Goal: Information Seeking & Learning: Learn about a topic

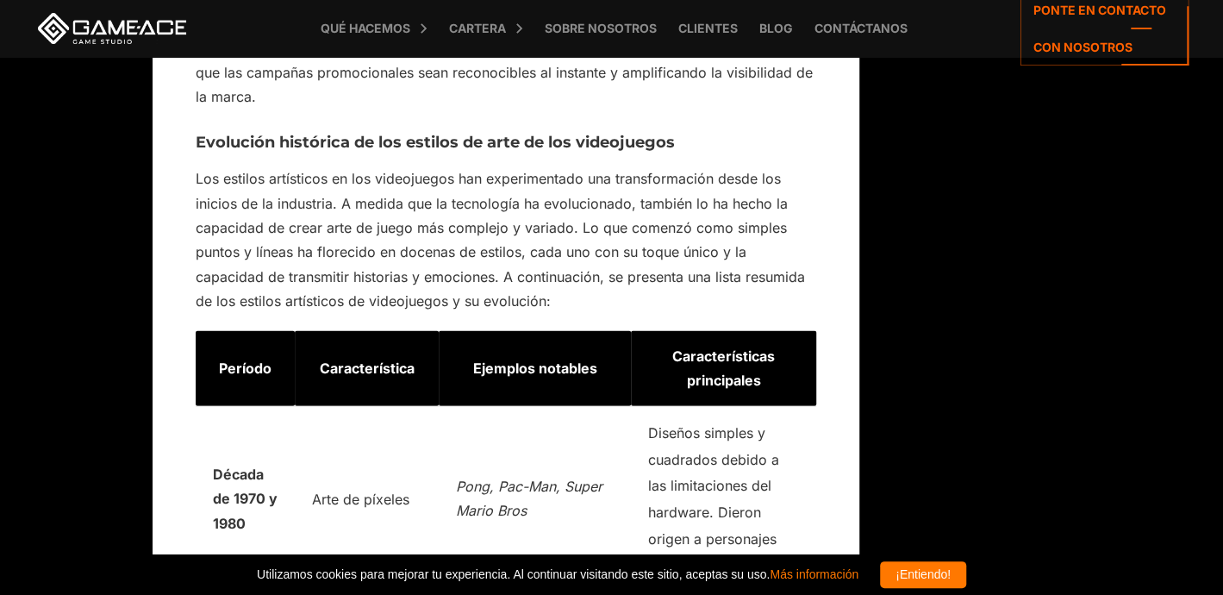
scroll to position [2868, 0]
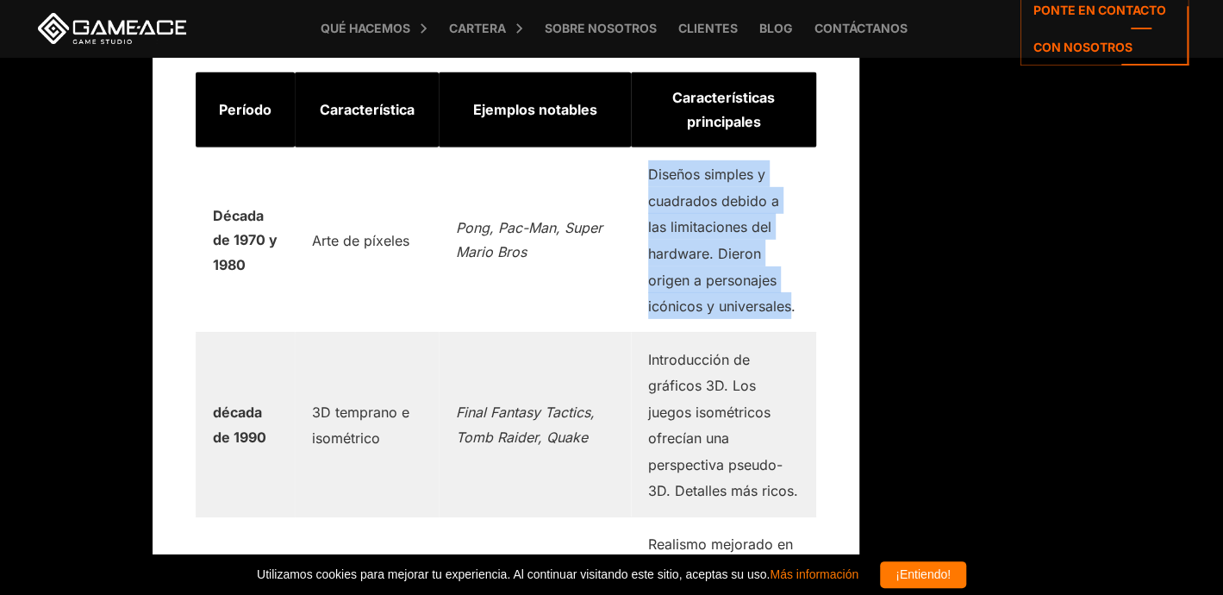
drag, startPoint x: 614, startPoint y: 172, endPoint x: 757, endPoint y: 270, distance: 173.6
click at [757, 270] on font "Diseños simples y cuadrados debido a las limitaciones del hardware. Dieron orig…" at bounding box center [721, 239] width 147 height 149
copy font "Diseños simples y cuadrados debido a las limitaciones del hardware. Dieron orig…"
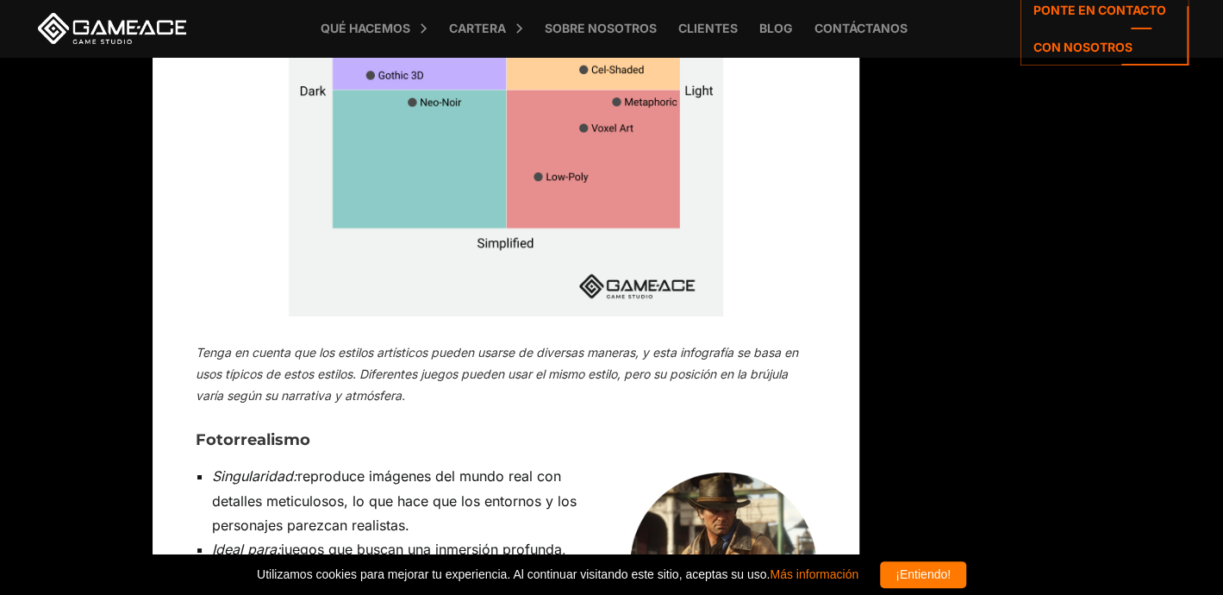
scroll to position [10449, 0]
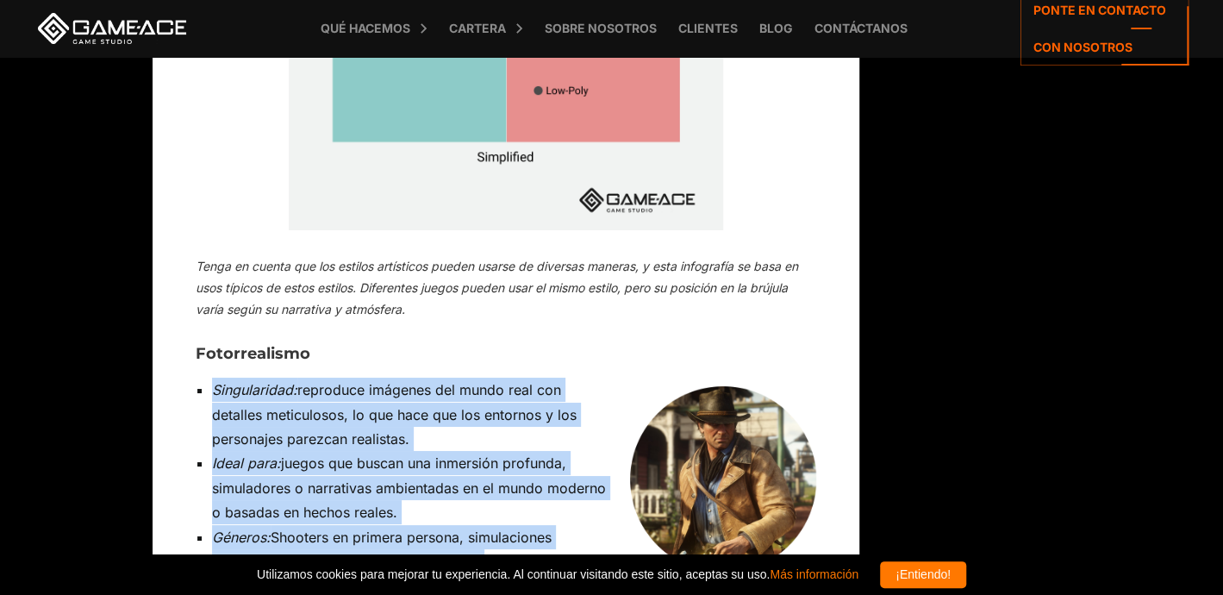
drag, startPoint x: 213, startPoint y: 182, endPoint x: 478, endPoint y: 357, distance: 317.9
click at [478, 378] on ul "Singularidad: reproduce imágenes del mundo real con detalles meticulosos, lo qu…" at bounding box center [506, 500] width 621 height 245
copy ul "Singularidad: reproduce imágenes del mundo real con detalles meticulosos, lo qu…"
click at [577, 378] on li "Singularidad: reproduce imágenes del mundo real con detalles meticulosos, lo qu…" at bounding box center [514, 414] width 604 height 73
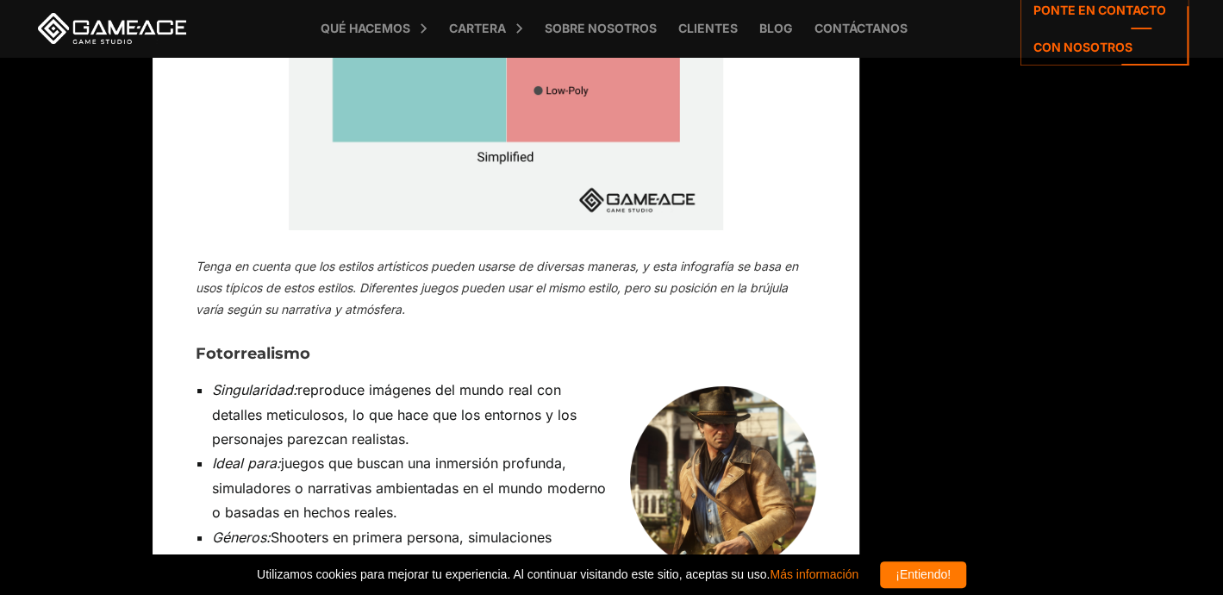
drag, startPoint x: 214, startPoint y: 177, endPoint x: 486, endPoint y: 351, distance: 323.3
click at [486, 378] on ul "Singularidad: reproduce imágenes del mundo real con detalles meticulosos, lo qu…" at bounding box center [506, 500] width 621 height 245
copy ul "Singularidad: reproduce imágenes del mundo real con detalles meticulosos, lo qu…"
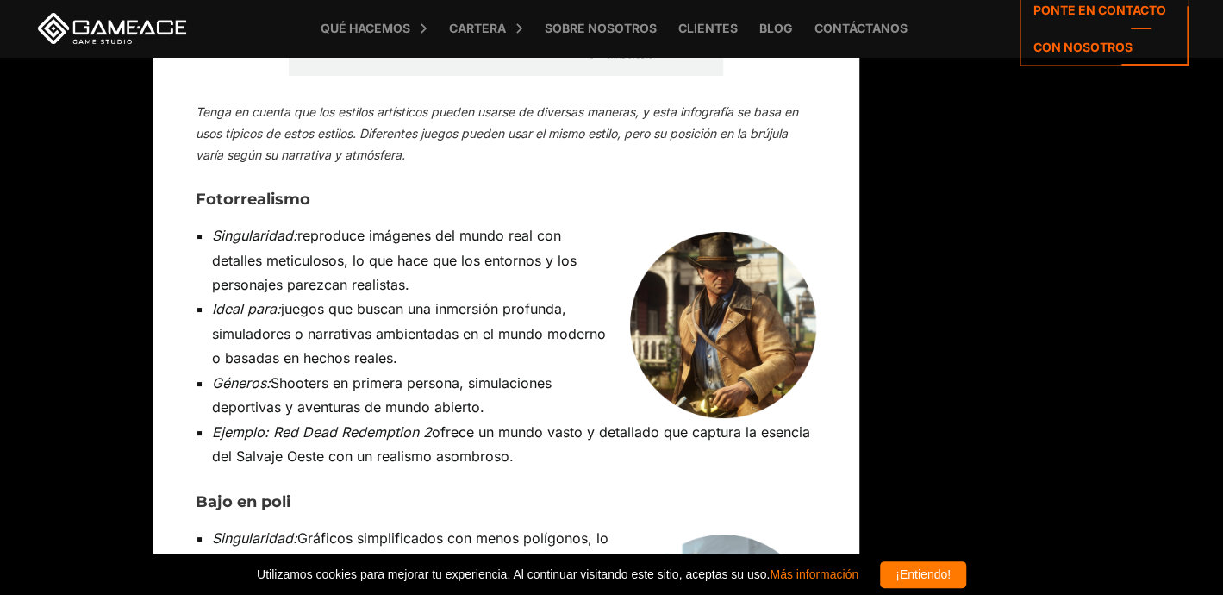
scroll to position [10707, 0]
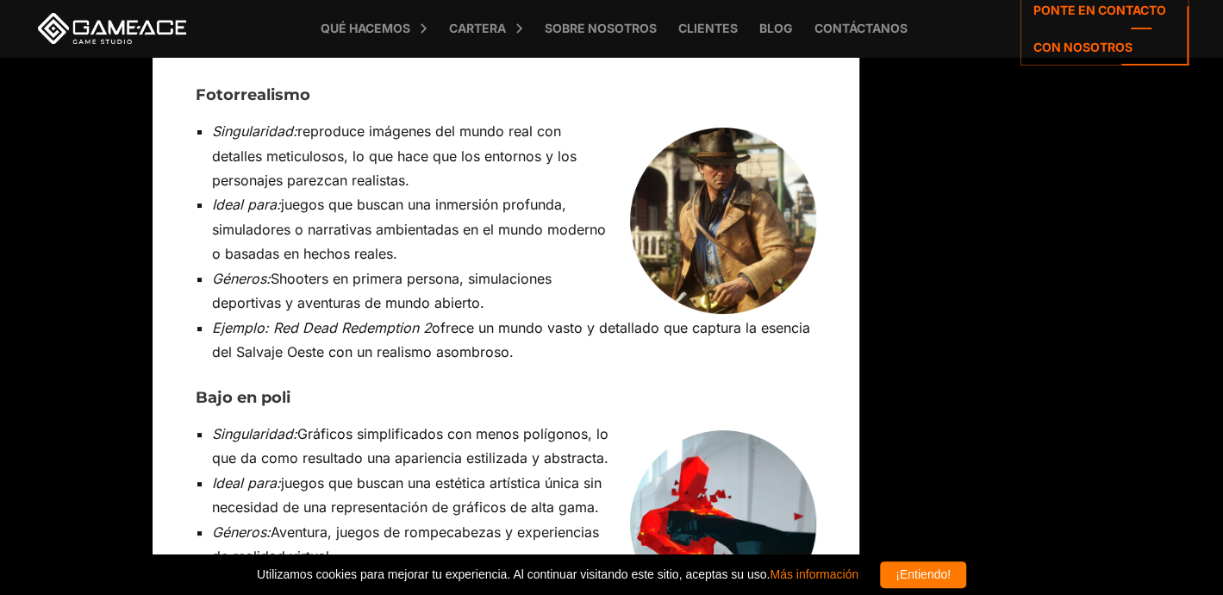
drag, startPoint x: 211, startPoint y: 273, endPoint x: 334, endPoint y: 346, distance: 143.4
click at [334, 421] on ul "Singularidad: Gráficos simplificados con menos polígonos, lo que da como result…" at bounding box center [506, 531] width 621 height 221
copy ul "Ideal para: juegos que buscan una estética artística única sin necesidad de una…"
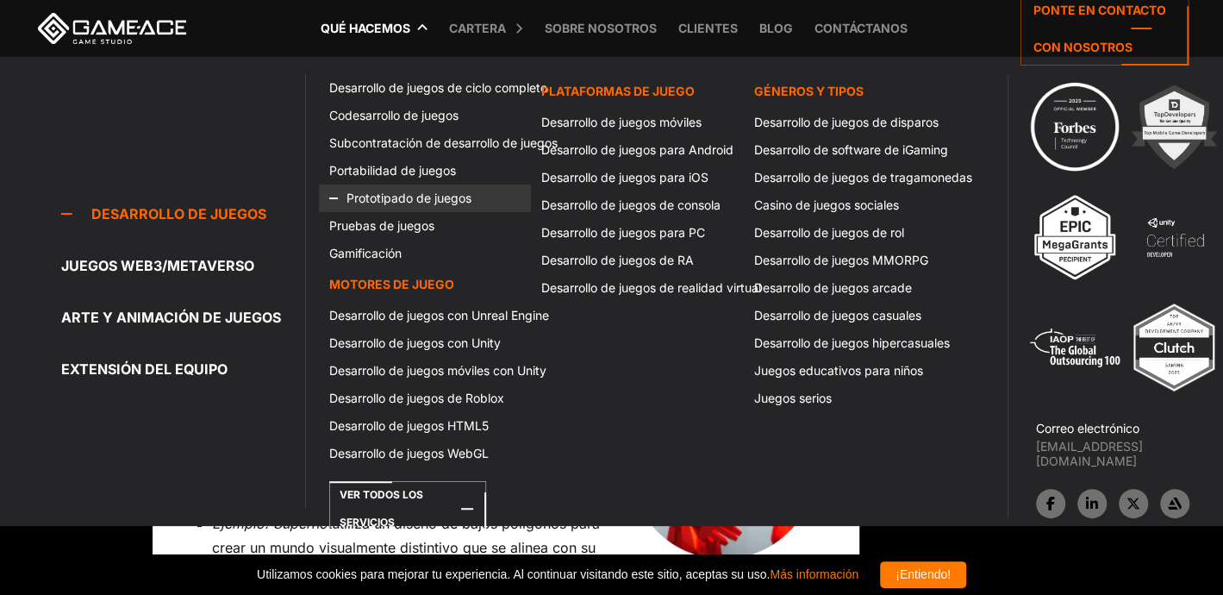
scroll to position [10794, 0]
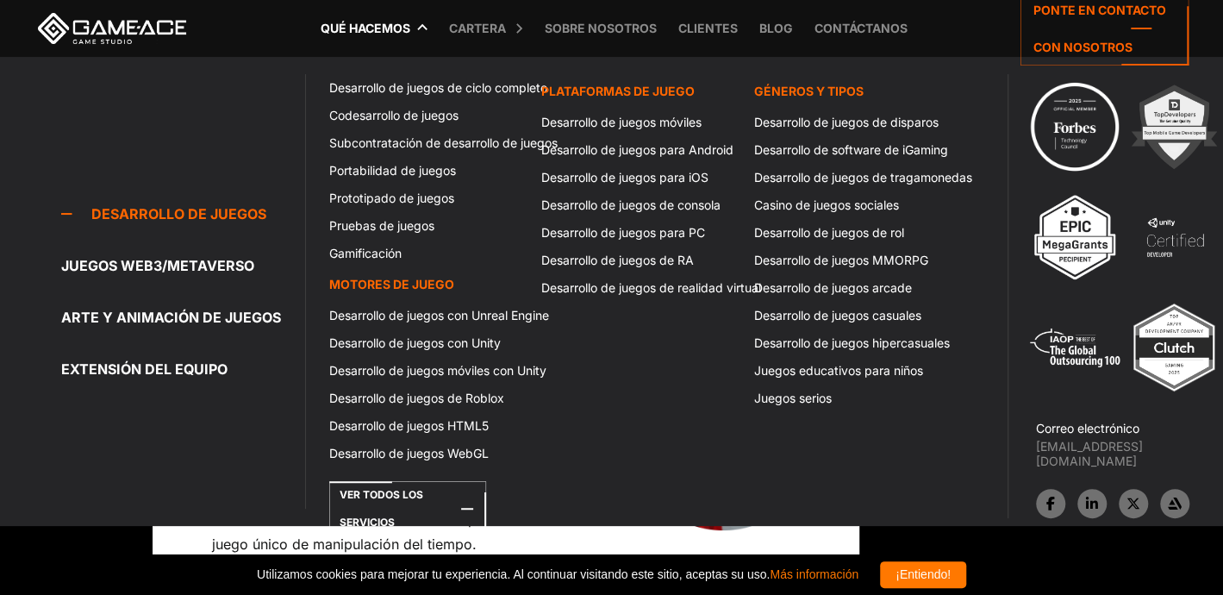
click at [363, 25] on font "Qué hacemos" at bounding box center [366, 28] width 90 height 15
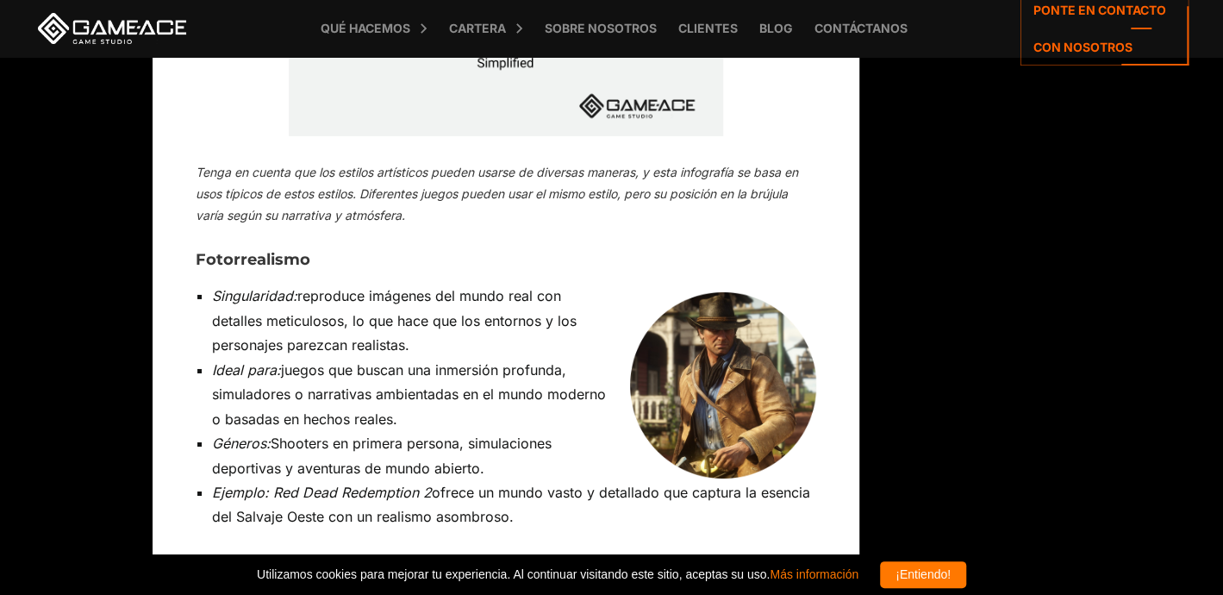
scroll to position [10089, 0]
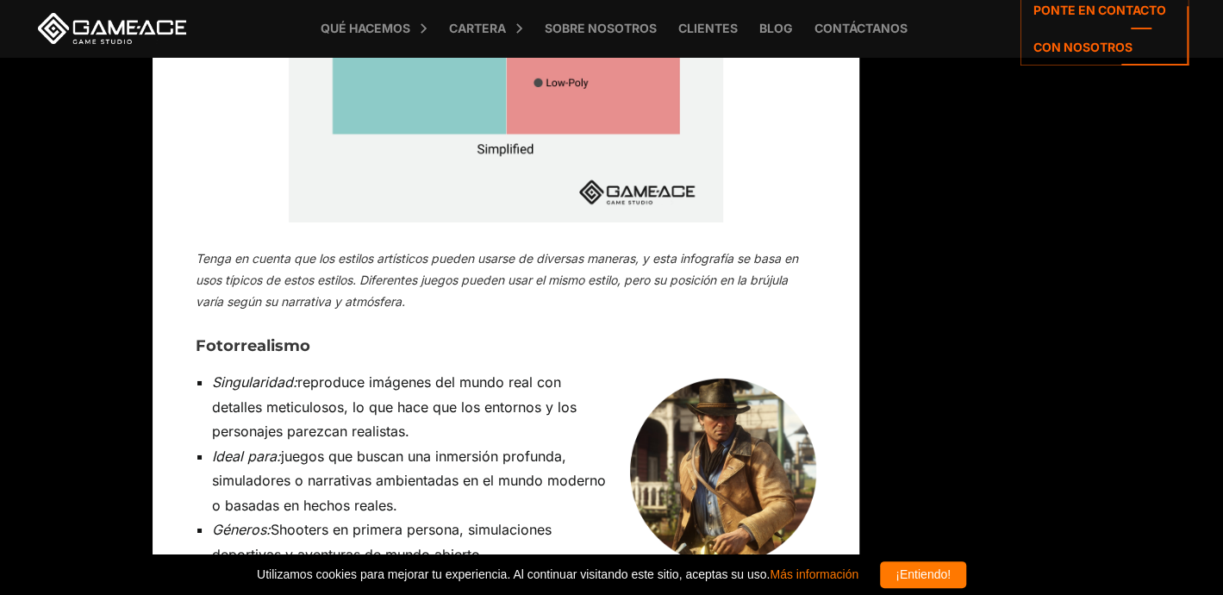
drag, startPoint x: 430, startPoint y: 378, endPoint x: 276, endPoint y: 383, distance: 154.3
click at [276, 566] on li "Ejemplo: Red Dead Redemption 2 ofrece un mundo vasto y detallado que captura la…" at bounding box center [514, 590] width 604 height 49
copy font "Red Dead Redemption 2"
click at [622, 338] on h3 "Fotorrealismo" at bounding box center [506, 346] width 621 height 17
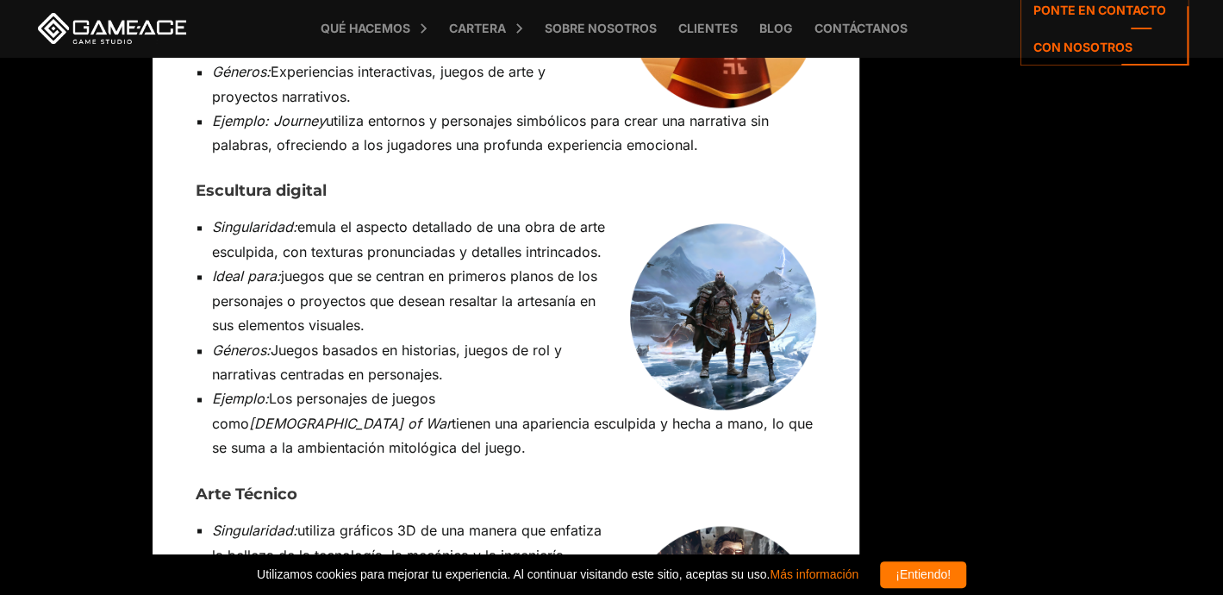
scroll to position [12330, 0]
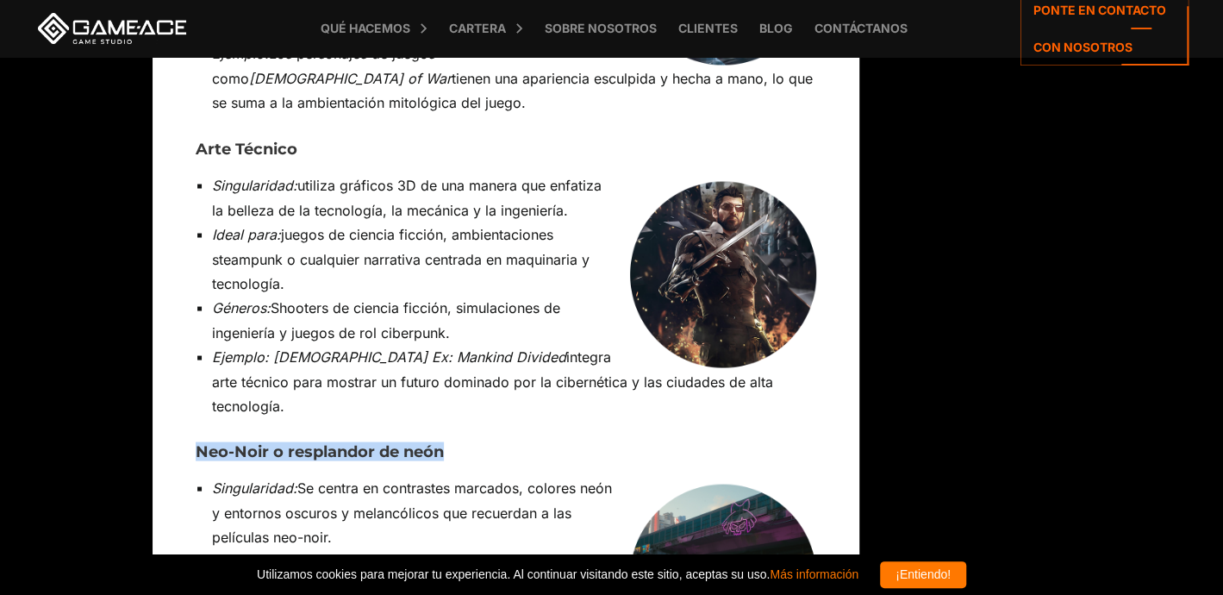
drag, startPoint x: 196, startPoint y: 220, endPoint x: 440, endPoint y: 222, distance: 244.8
click at [440, 441] on font "Neo-Noir o resplandor de neón" at bounding box center [320, 450] width 248 height 19
copy font "Neo-Noir o resplandor de neón"
drag, startPoint x: 215, startPoint y: 258, endPoint x: 306, endPoint y: 403, distance: 171.9
click at [306, 475] on ul "Singularidad: Se centra en contrastes marcados, colores neón y entornos oscuros…" at bounding box center [506, 585] width 621 height 221
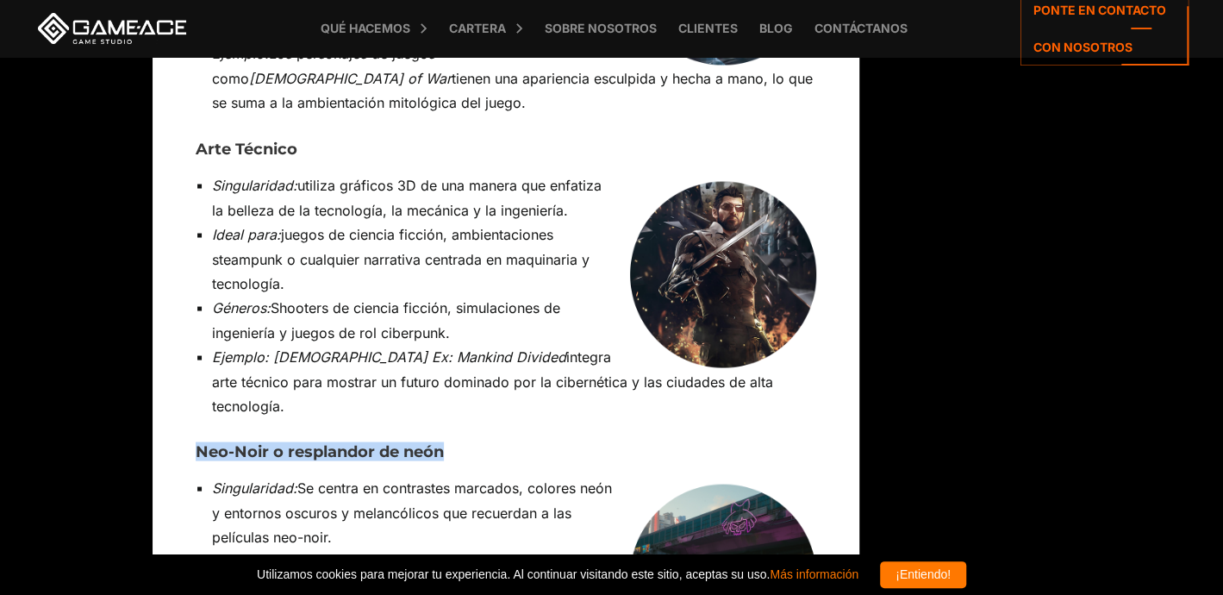
copy ul "Singularidad: Se centra en contrastes marcados, colores neón y entornos oscuros…"
click at [798, 344] on li "Ejemplo: Deus Ex: Mankind Divided integra arte técnico para mostrar un futuro d…" at bounding box center [514, 380] width 604 height 73
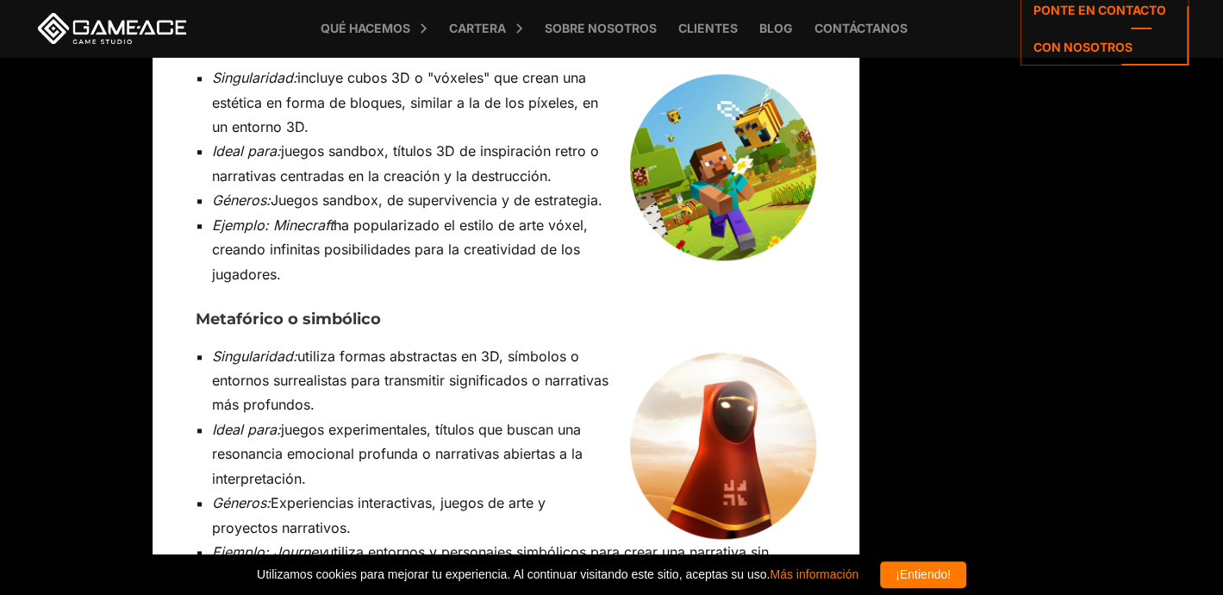
scroll to position [11726, 0]
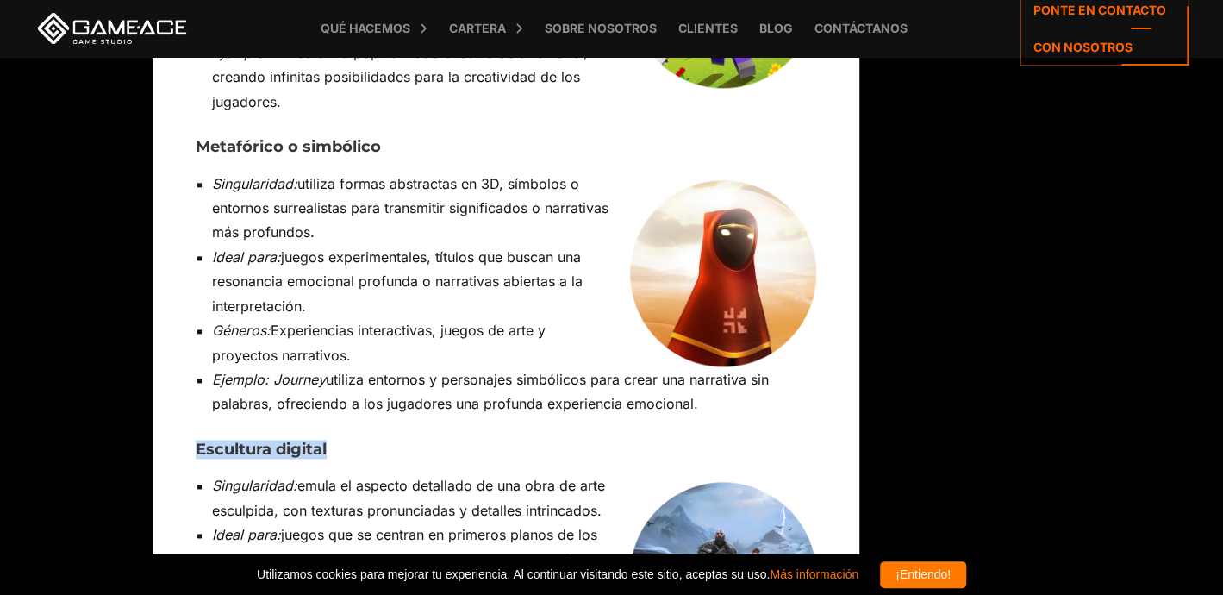
drag, startPoint x: 331, startPoint y: 247, endPoint x: 199, endPoint y: 248, distance: 131.9
click at [199, 441] on h3 "Escultura digital" at bounding box center [506, 449] width 621 height 17
copy font "Escultura digital"
click at [687, 441] on h3 "Escultura digital" at bounding box center [506, 449] width 621 height 17
drag, startPoint x: 215, startPoint y: 287, endPoint x: 446, endPoint y: 429, distance: 271.3
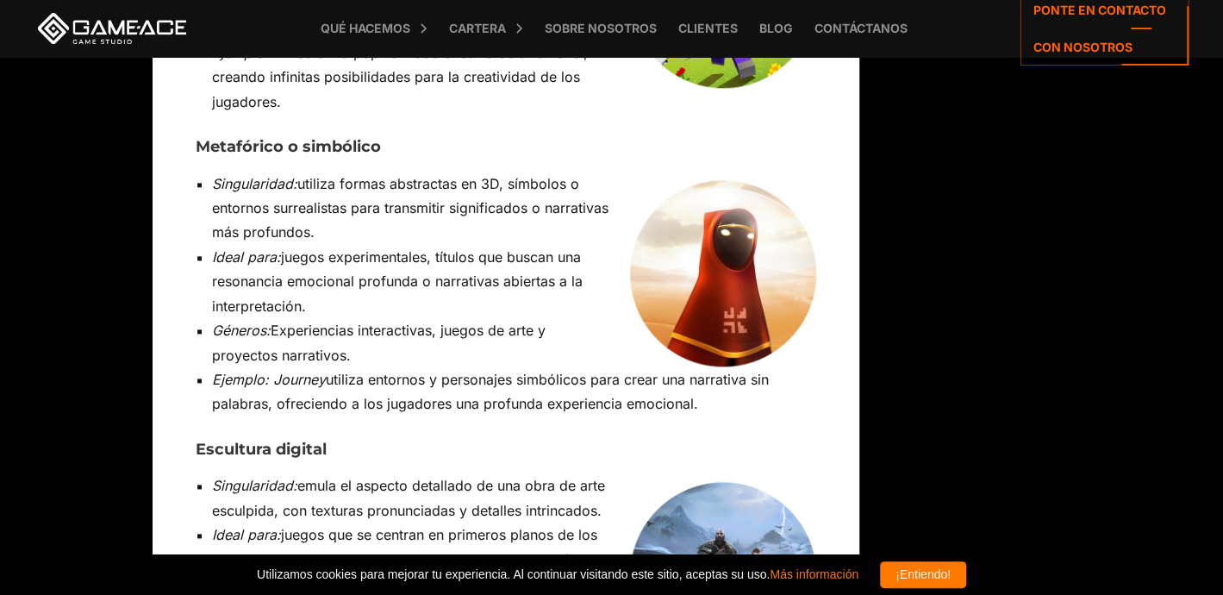
click at [446, 473] on ul "Singularidad: emula el aspecto detallado de una obra de arte esculpida, con tex…" at bounding box center [506, 595] width 621 height 245
copy ul "Singularidad: emula el aspecto detallado de una obra de arte esculpida, con tex…"
drag, startPoint x: 486, startPoint y: 459, endPoint x: 555, endPoint y: 458, distance: 69.0
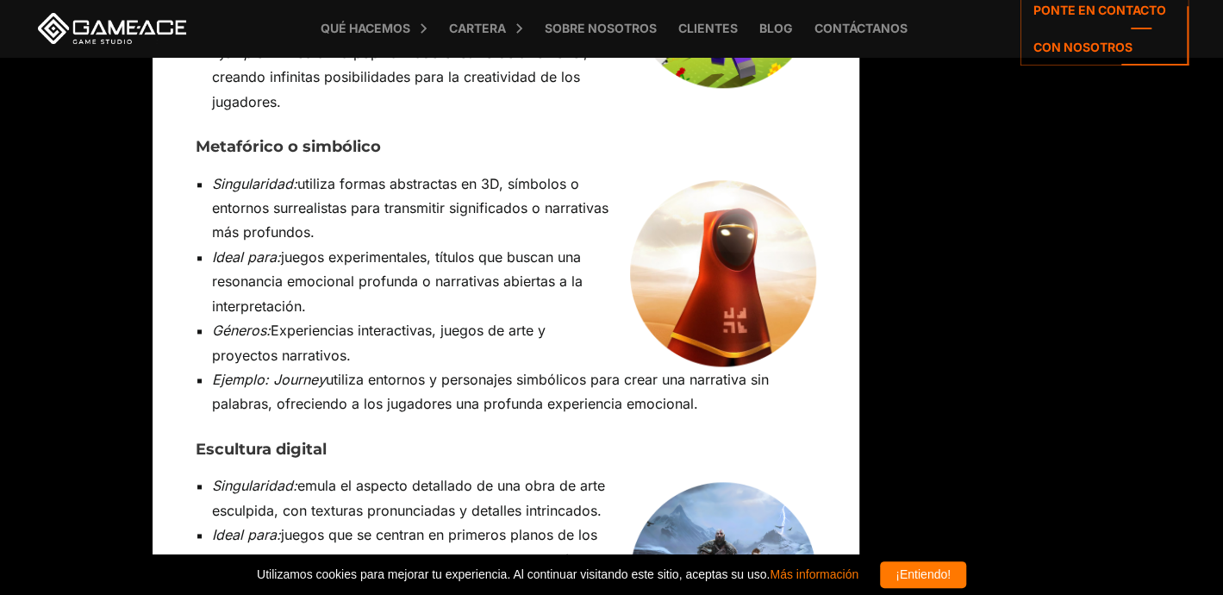
copy font "[DEMOGRAPHIC_DATA] of War"
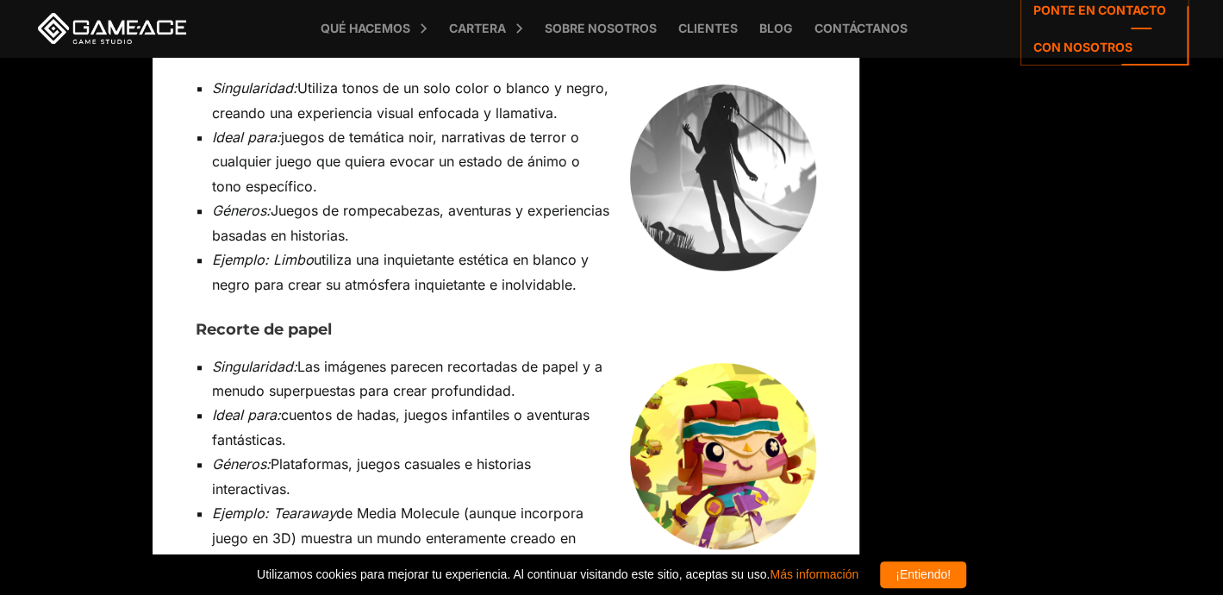
scroll to position [7503, 0]
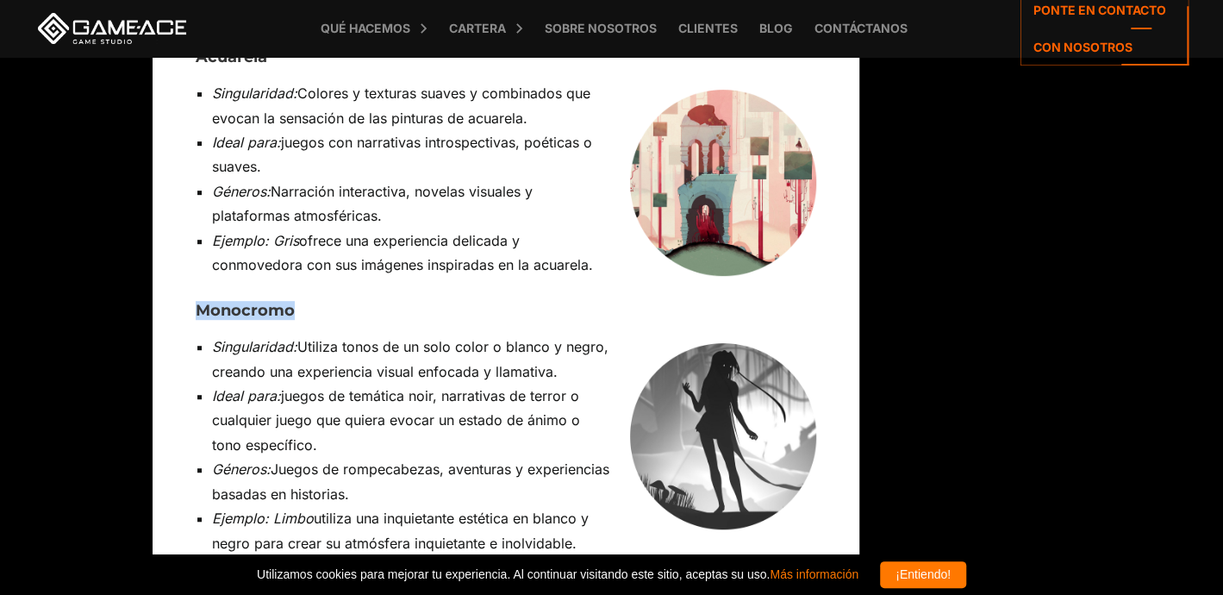
drag, startPoint x: 194, startPoint y: 109, endPoint x: 291, endPoint y: 117, distance: 97.7
copy font "Monocromo"
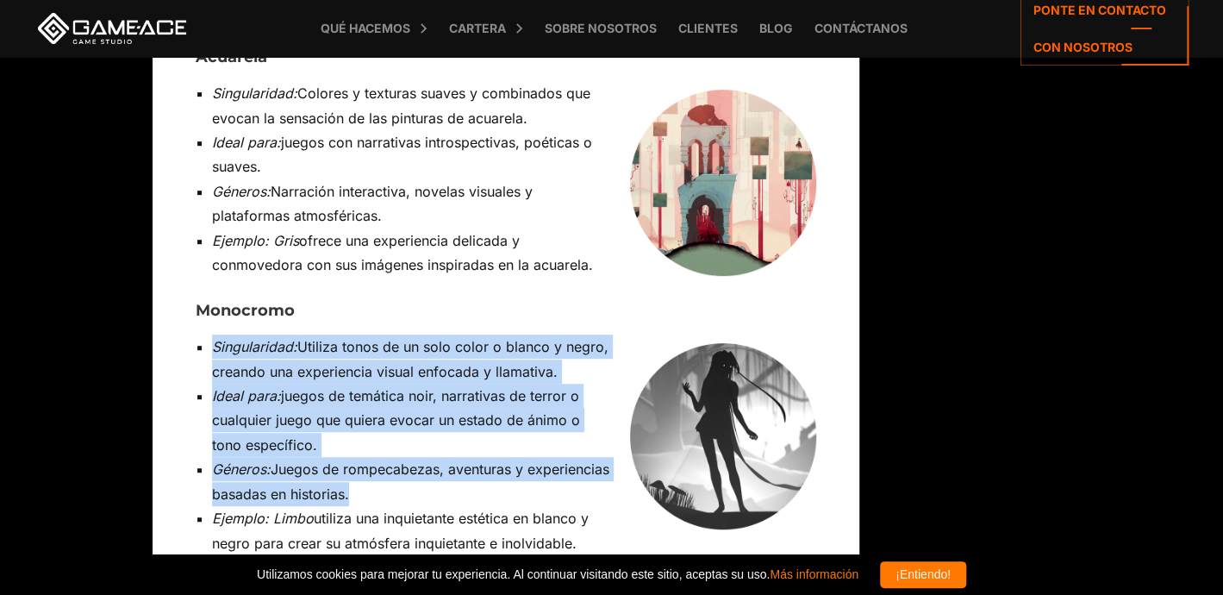
drag, startPoint x: 210, startPoint y: 144, endPoint x: 431, endPoint y: 297, distance: 268.7
click at [431, 334] on ul "Singularidad: Utiliza tonos de un solo color o blanco y negro, creando una expe…" at bounding box center [506, 444] width 621 height 221
copy ul "Singularidad: Utiliza tonos de un solo color o blanco y negro, creando una expe…"
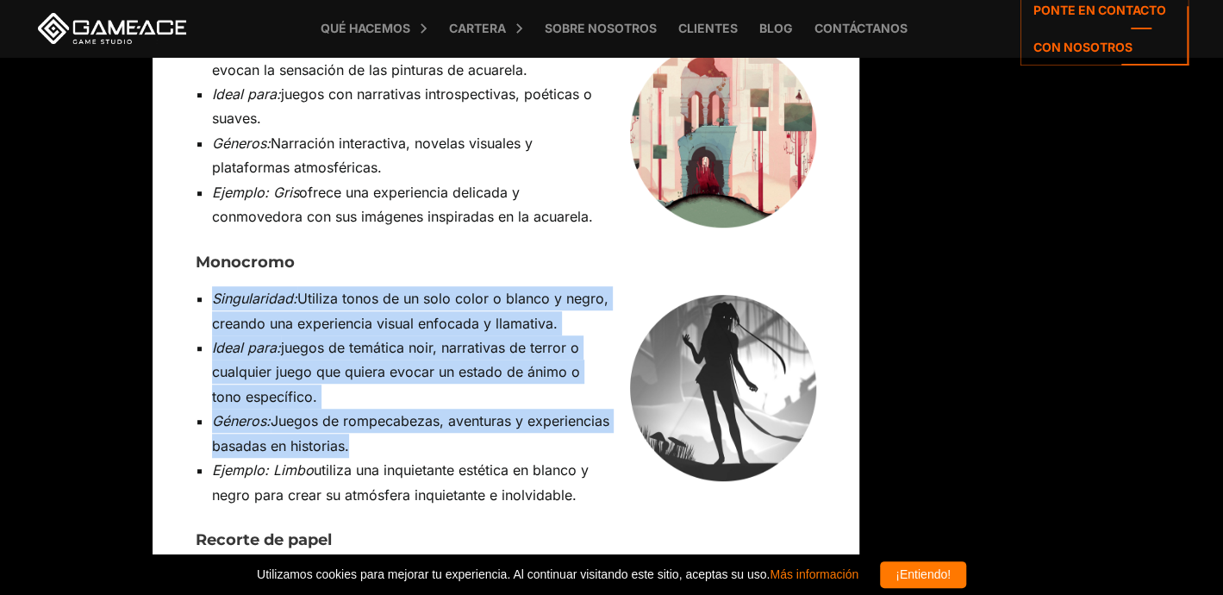
scroll to position [7589, 0]
